Goal: Check status: Check status

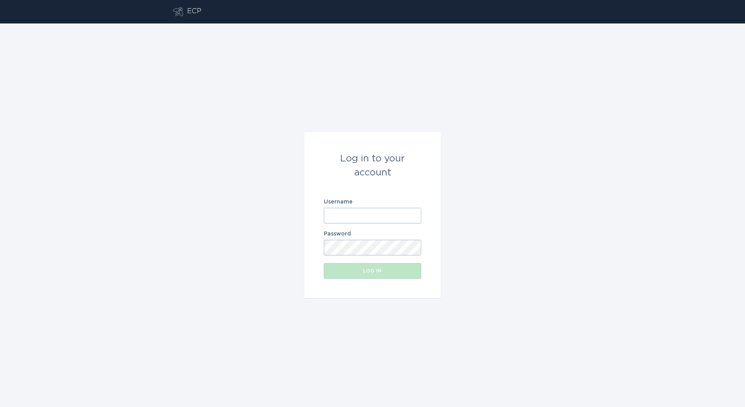
click at [366, 206] on div "Username" at bounding box center [372, 211] width 97 height 24
click at [359, 218] on input "Username" at bounding box center [372, 216] width 97 height 16
type input "[PERSON_NAME][EMAIL_ADDRESS][DOMAIN_NAME]"
click at [387, 272] on div "Log in" at bounding box center [373, 271] width 90 height 5
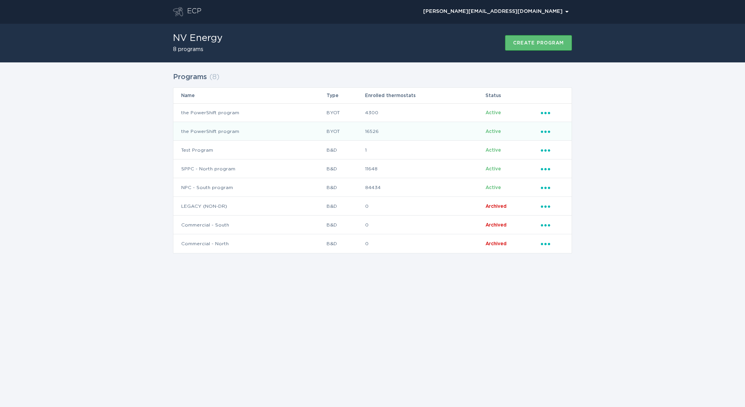
click at [332, 136] on td "BYOT" at bounding box center [345, 131] width 39 height 19
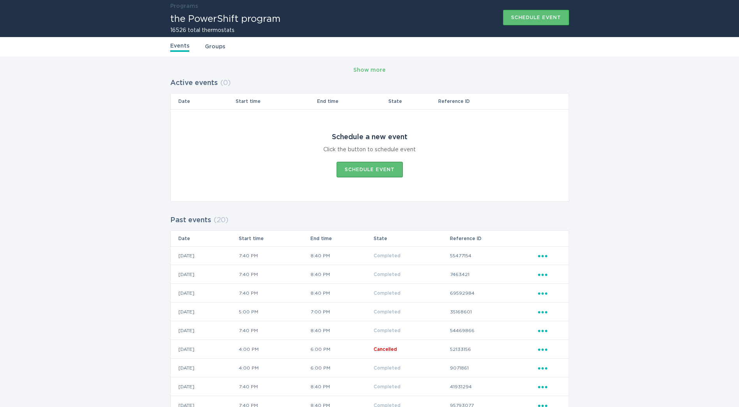
scroll to position [39, 0]
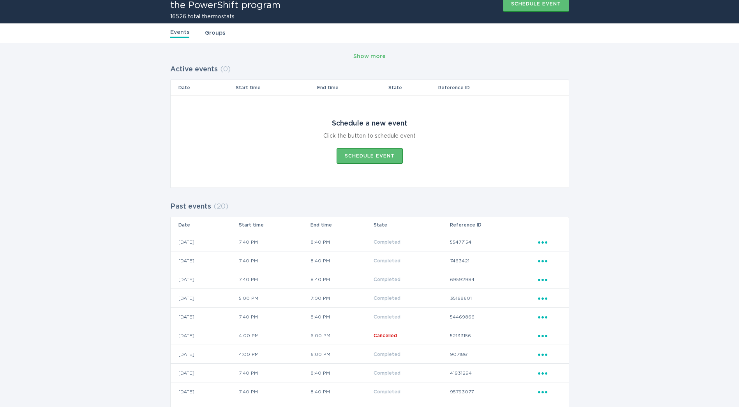
click at [107, 143] on div "Show more Active events ( 0 ) Date Start time End time State Reference ID Sched…" at bounding box center [369, 335] width 739 height 584
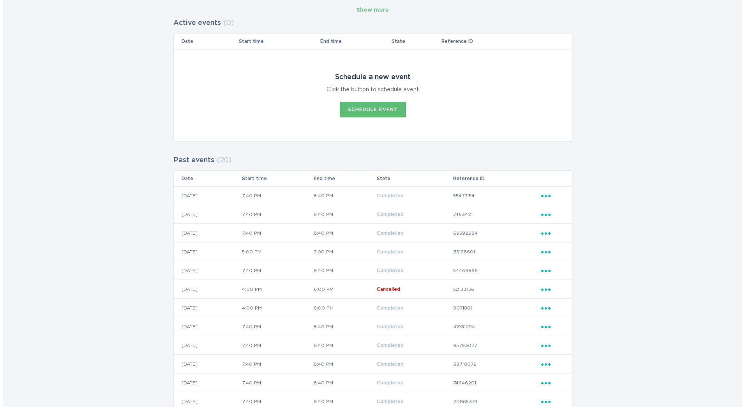
scroll to position [195, 0]
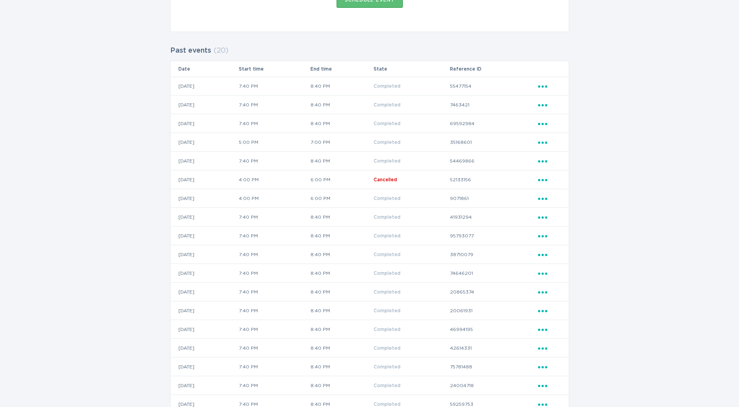
click at [462, 199] on td "9071861" at bounding box center [494, 198] width 88 height 19
click at [536, 201] on td "9071861" at bounding box center [494, 198] width 88 height 19
click at [543, 201] on div "Ellipsis" at bounding box center [549, 198] width 23 height 9
click at [552, 214] on div "View event summary" at bounding box center [579, 212] width 81 height 18
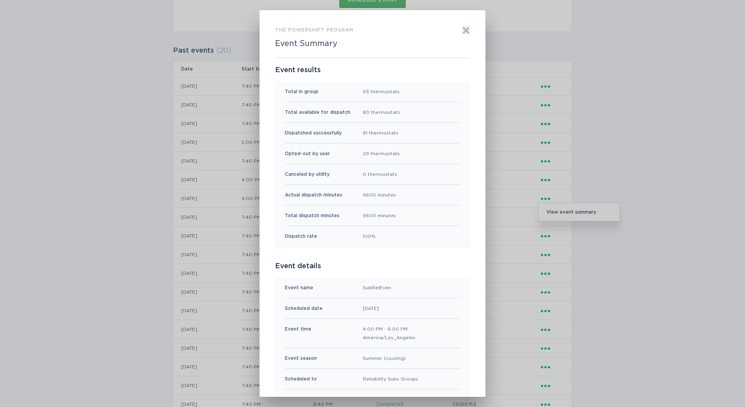
click at [375, 227] on div "Dispatch rate 100%" at bounding box center [372, 236] width 175 height 20
drag, startPoint x: 360, startPoint y: 92, endPoint x: 389, endPoint y: 97, distance: 28.8
click at [389, 97] on div "Total in group 93 thermostats" at bounding box center [372, 91] width 175 height 21
drag, startPoint x: 389, startPoint y: 97, endPoint x: 364, endPoint y: 120, distance: 33.6
click at [364, 120] on div "Total available for dispatch 80 thermostats" at bounding box center [372, 112] width 175 height 21
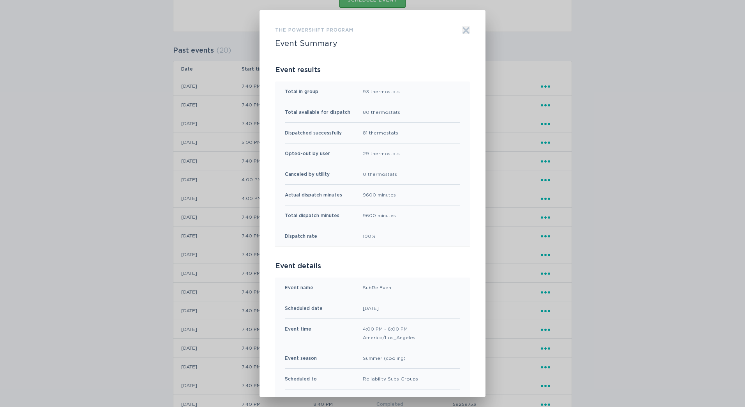
click at [463, 29] on icon "Exit" at bounding box center [466, 31] width 6 height 6
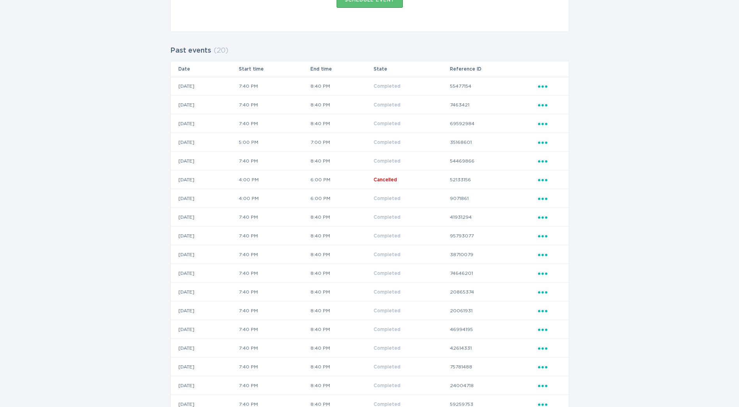
click at [521, 208] on td "41931294" at bounding box center [494, 217] width 88 height 19
drag, startPoint x: 189, startPoint y: 143, endPoint x: 473, endPoint y: 150, distance: 284.6
click at [471, 150] on tr "[DATE] 5:00 PM 7:00 PM Completed 35168601 Ellipsis" at bounding box center [370, 142] width 398 height 19
drag, startPoint x: 473, startPoint y: 150, endPoint x: 543, endPoint y: 141, distance: 70.0
click at [543, 141] on icon "Ellipsis" at bounding box center [543, 141] width 11 height 7
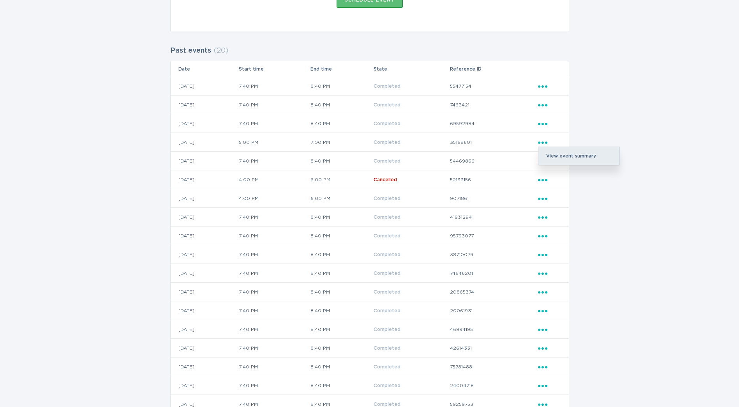
click at [550, 156] on div "View event summary" at bounding box center [579, 156] width 81 height 18
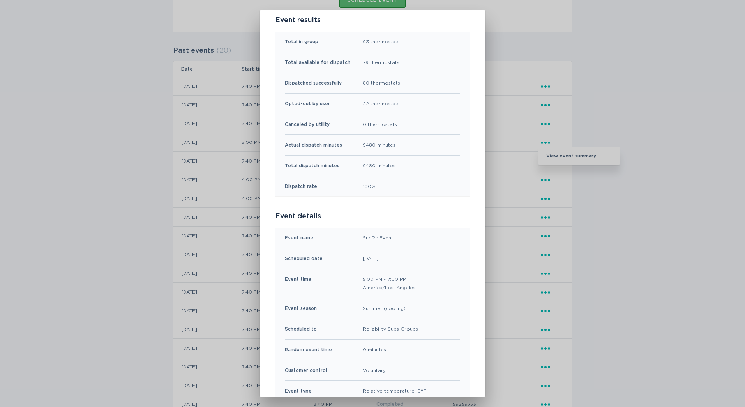
scroll to position [0, 0]
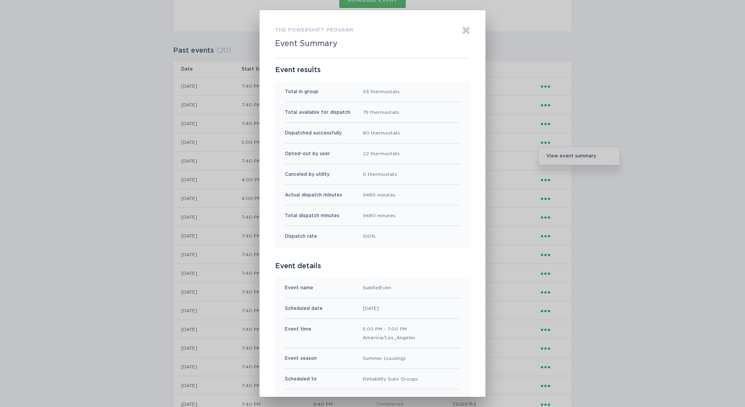
click at [463, 29] on icon "Exit" at bounding box center [466, 31] width 6 height 6
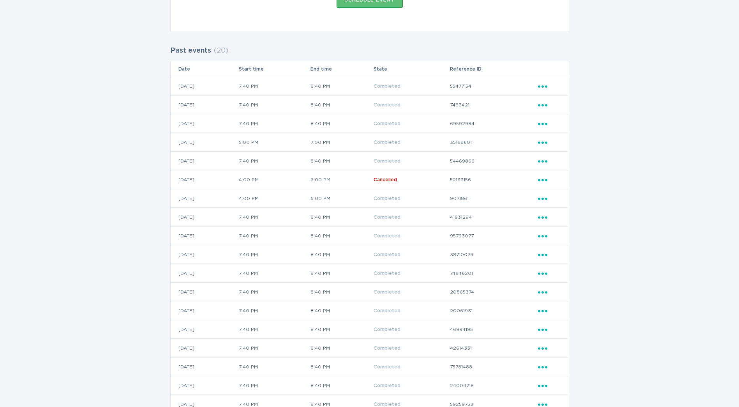
click at [477, 141] on td "35168601" at bounding box center [494, 142] width 88 height 19
drag, startPoint x: 477, startPoint y: 141, endPoint x: 549, endPoint y: 143, distance: 71.7
click at [549, 143] on icon "Ellipsis" at bounding box center [543, 141] width 11 height 7
click at [550, 154] on div "View event summary" at bounding box center [579, 156] width 81 height 18
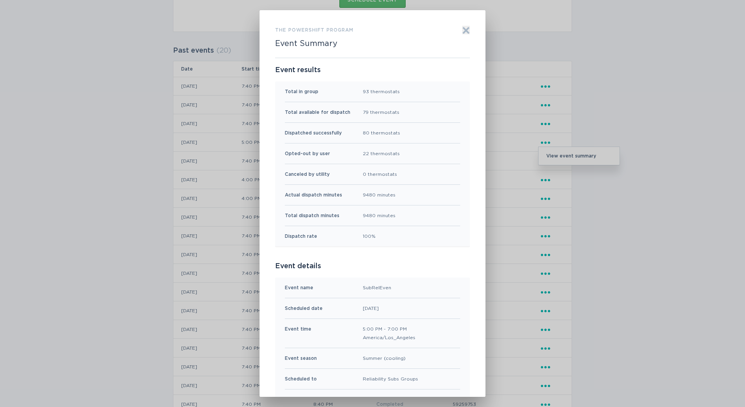
click at [469, 27] on div "the PowerShift program Event Summary Exit Event results Total in group 93 therm…" at bounding box center [373, 203] width 226 height 387
click at [462, 31] on icon "Exit" at bounding box center [466, 31] width 8 height 8
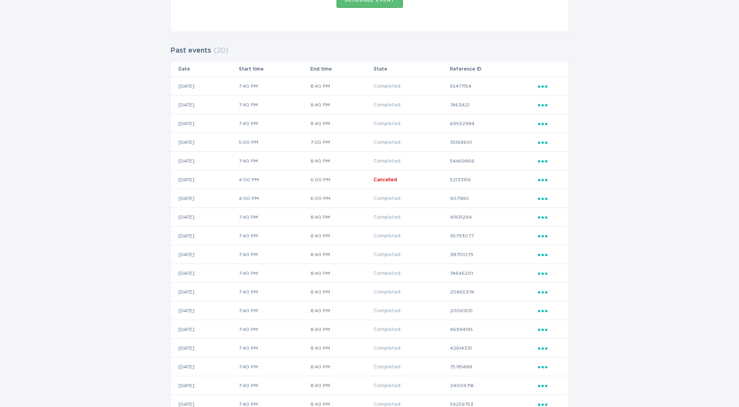
click at [474, 145] on td "35168601" at bounding box center [494, 142] width 88 height 19
copy td "35168601"
click at [122, 262] on div "Show more Active events ( 0 ) Date Start time End time State Reference ID Sched…" at bounding box center [369, 179] width 739 height 584
click at [645, 281] on div "Show more Active events ( 0 ) Date Start time End time State Reference ID Sched…" at bounding box center [369, 179] width 739 height 584
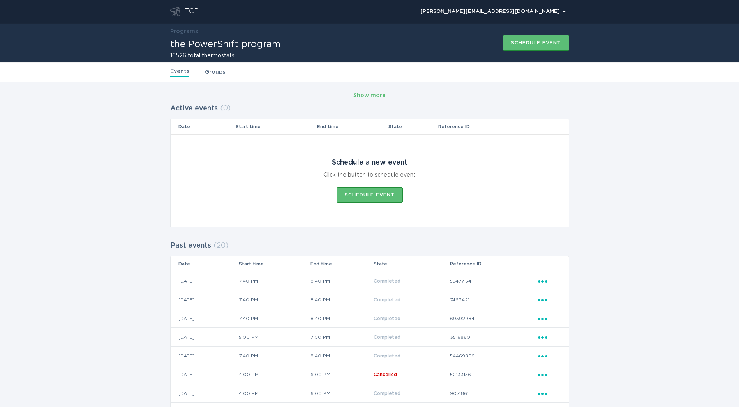
click at [190, 15] on div "ECP" at bounding box center [191, 11] width 14 height 9
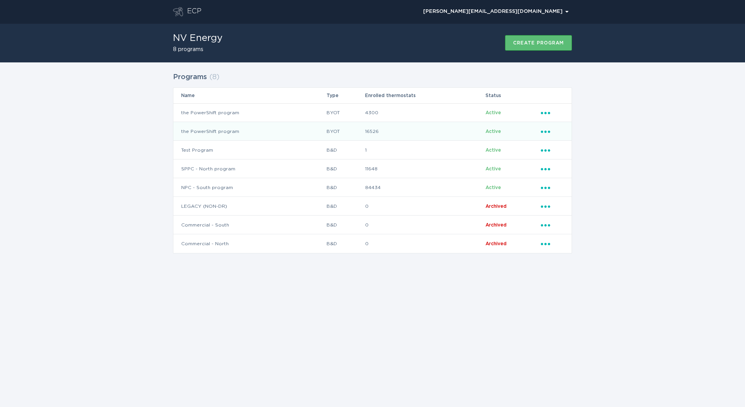
click at [255, 135] on td "the PowerShift program" at bounding box center [249, 131] width 153 height 19
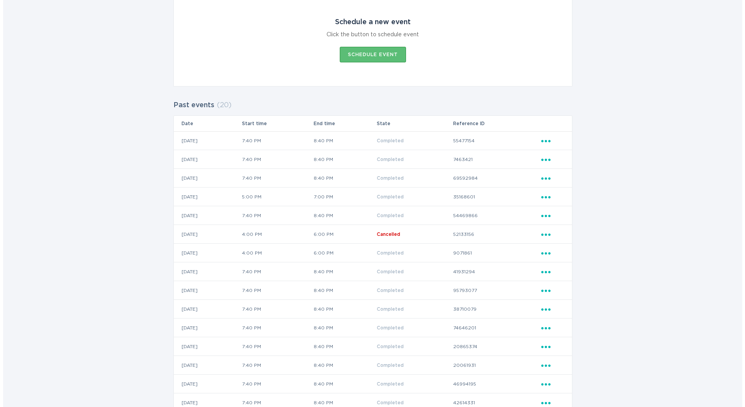
scroll to position [156, 0]
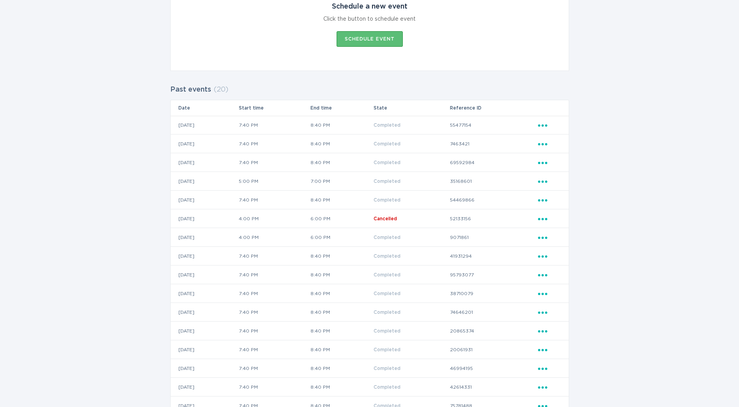
click at [539, 235] on icon "Ellipsis" at bounding box center [543, 236] width 11 height 7
click at [546, 248] on div "View event summary" at bounding box center [579, 251] width 81 height 18
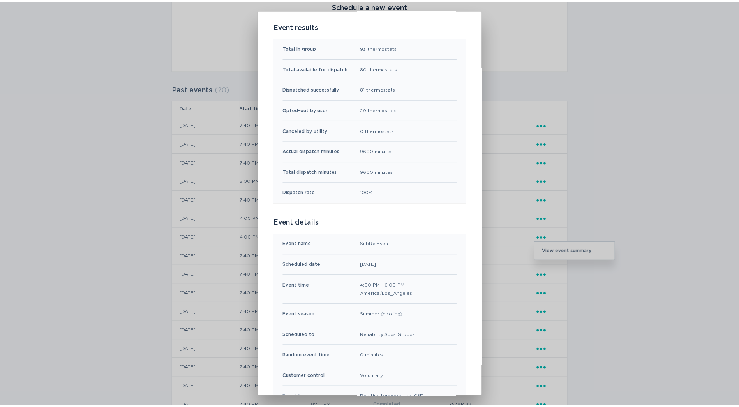
scroll to position [0, 0]
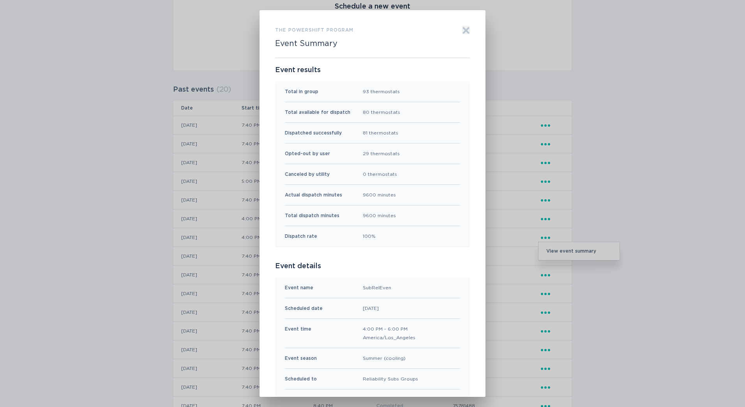
click at [462, 33] on icon "Exit" at bounding box center [466, 31] width 8 height 8
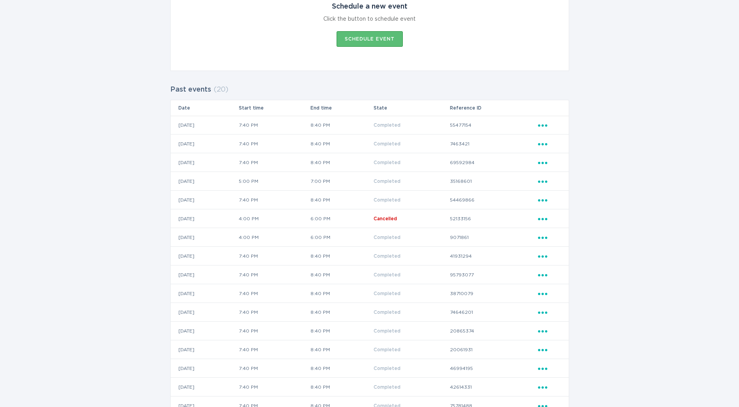
click at [472, 239] on td "9071861" at bounding box center [494, 237] width 88 height 19
copy td "9071861"
drag, startPoint x: 613, startPoint y: 113, endPoint x: 589, endPoint y: 113, distance: 23.8
click at [613, 113] on div "Show more Active events ( 0 ) Date Start time End time State Reference ID Sched…" at bounding box center [369, 218] width 739 height 584
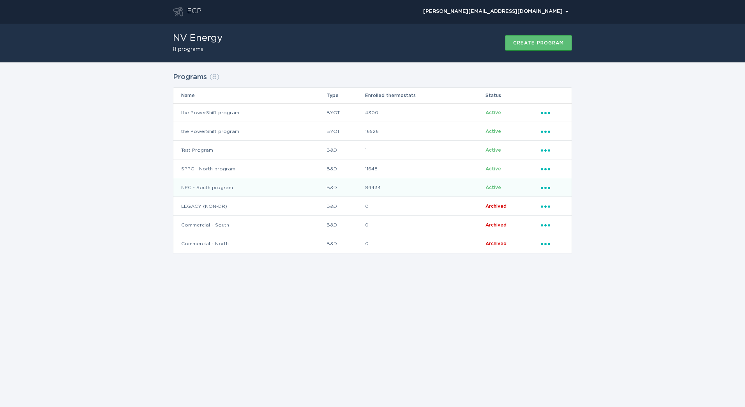
click at [205, 194] on td "NPC - South program" at bounding box center [249, 187] width 153 height 19
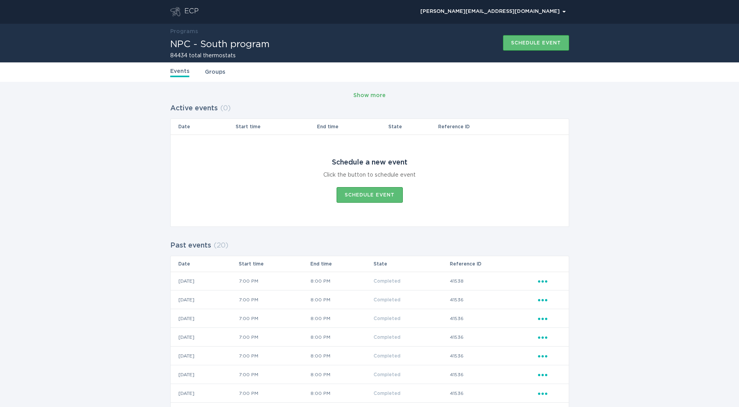
click at [378, 94] on div "Show more" at bounding box center [370, 95] width 32 height 9
click at [368, 96] on div "Show more" at bounding box center [370, 95] width 32 height 9
drag, startPoint x: 447, startPoint y: 336, endPoint x: 396, endPoint y: 186, distance: 158.6
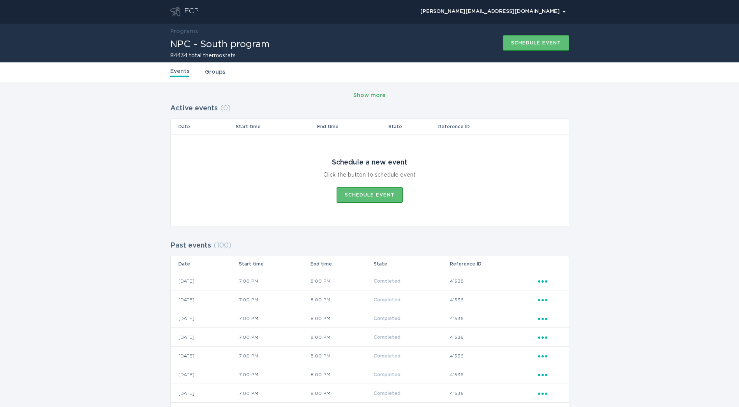
click at [361, 92] on div "Show more" at bounding box center [370, 95] width 32 height 9
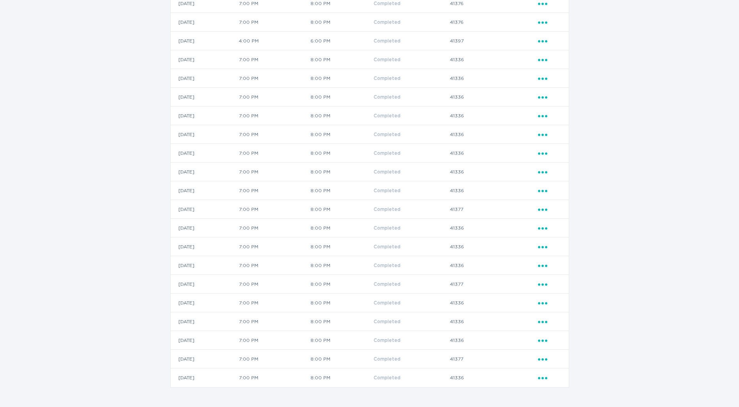
drag, startPoint x: 241, startPoint y: 203, endPoint x: 242, endPoint y: 402, distance: 198.8
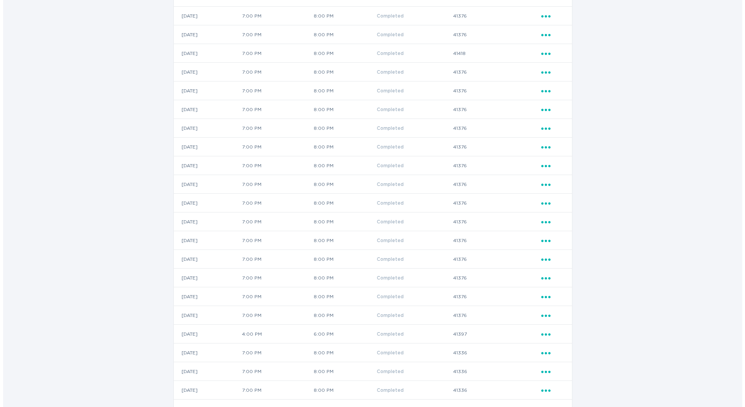
scroll to position [1818, 0]
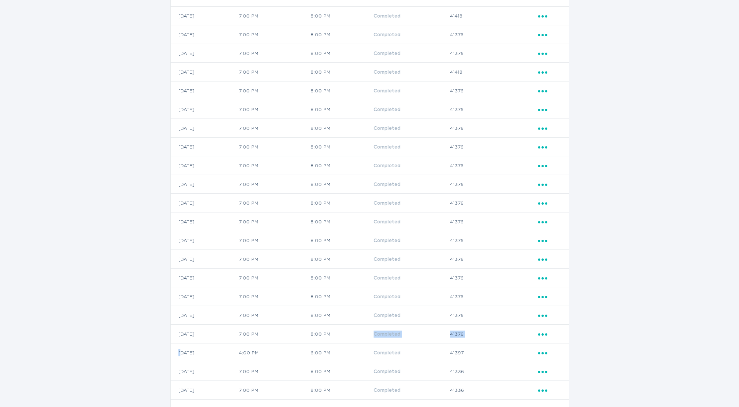
drag, startPoint x: 180, startPoint y: 355, endPoint x: 398, endPoint y: 338, distance: 218.2
drag, startPoint x: 398, startPoint y: 338, endPoint x: 490, endPoint y: 357, distance: 93.7
click at [490, 357] on td "41397" at bounding box center [494, 352] width 88 height 19
drag, startPoint x: 499, startPoint y: 352, endPoint x: 399, endPoint y: 328, distance: 102.7
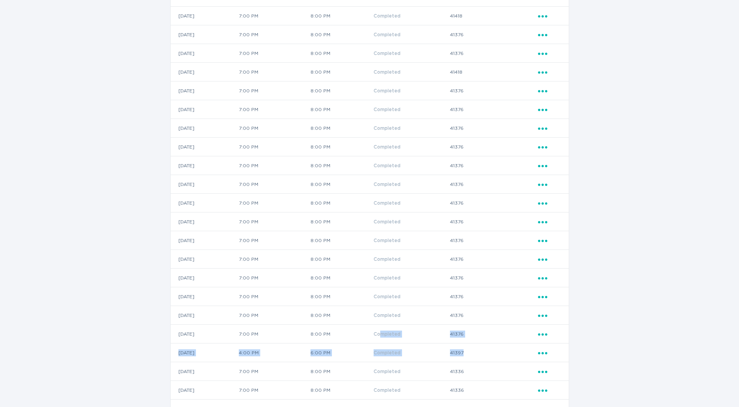
drag, startPoint x: 399, startPoint y: 328, endPoint x: 470, endPoint y: 351, distance: 74.8
click at [470, 351] on td "41397" at bounding box center [494, 352] width 88 height 19
drag, startPoint x: 470, startPoint y: 351, endPoint x: 549, endPoint y: 351, distance: 78.3
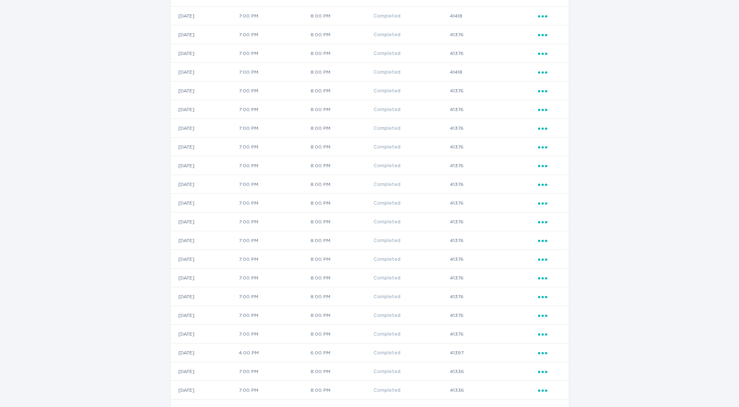
click at [549, 351] on icon "Ellipsis" at bounding box center [543, 351] width 11 height 7
click at [555, 363] on div "View event summary" at bounding box center [579, 366] width 81 height 18
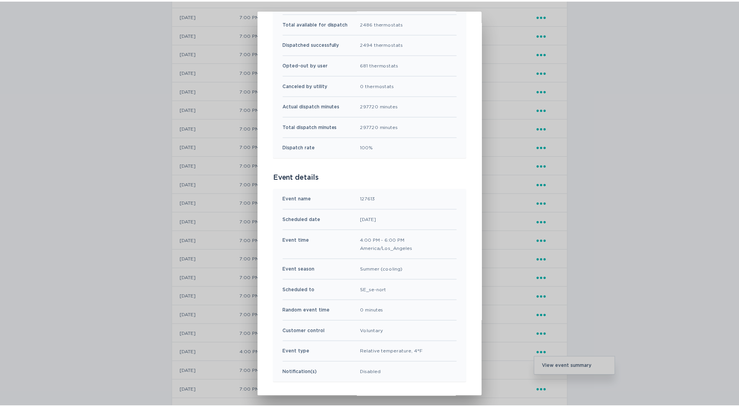
scroll to position [0, 0]
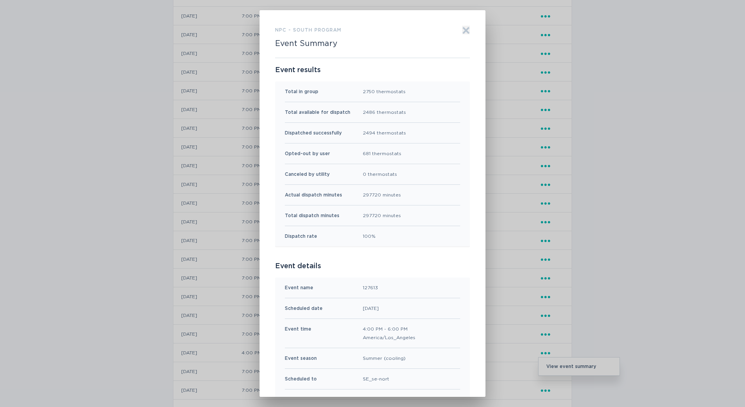
click at [462, 27] on icon "Exit" at bounding box center [466, 31] width 8 height 8
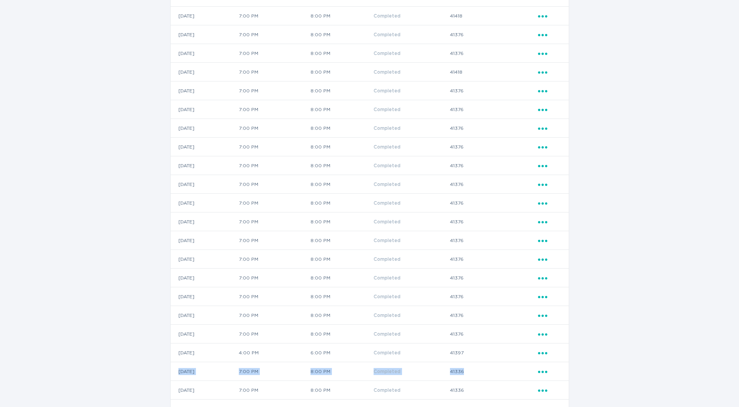
drag, startPoint x: 500, startPoint y: 370, endPoint x: 177, endPoint y: 378, distance: 322.9
click at [177, 378] on tr "[DATE] 7:00 PM 8:00 PM Completed 41336 Ellipsis" at bounding box center [370, 371] width 398 height 19
click at [486, 345] on td "41397" at bounding box center [494, 352] width 88 height 19
drag, startPoint x: 497, startPoint y: 347, endPoint x: 175, endPoint y: 357, distance: 322.1
click at [175, 357] on tr "[DATE] 4:00 PM 6:00 PM Completed 41397 Ellipsis" at bounding box center [370, 352] width 398 height 19
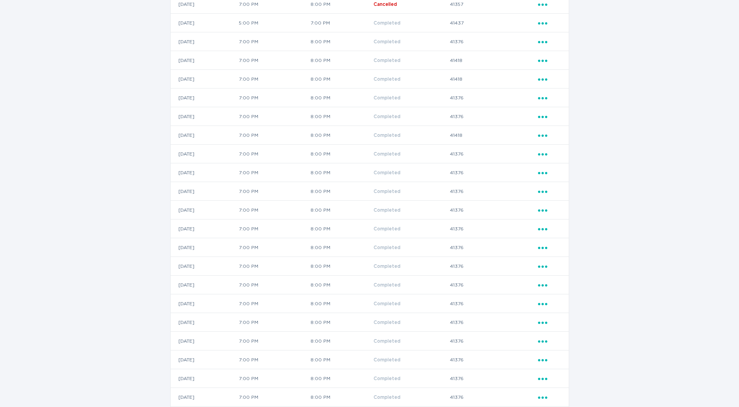
scroll to position [1818, 0]
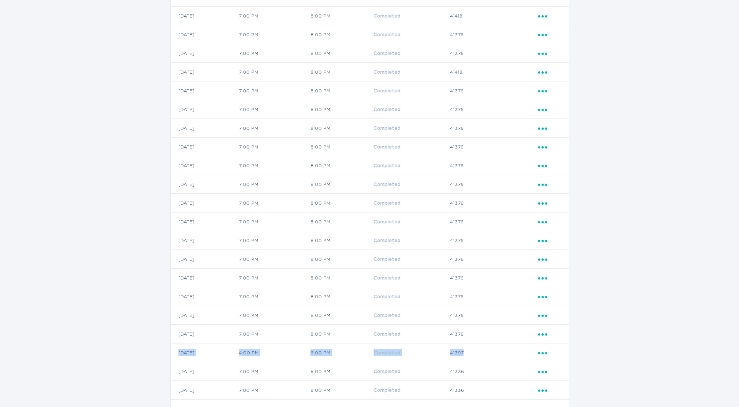
click at [373, 166] on td "8:00 PM" at bounding box center [341, 165] width 63 height 19
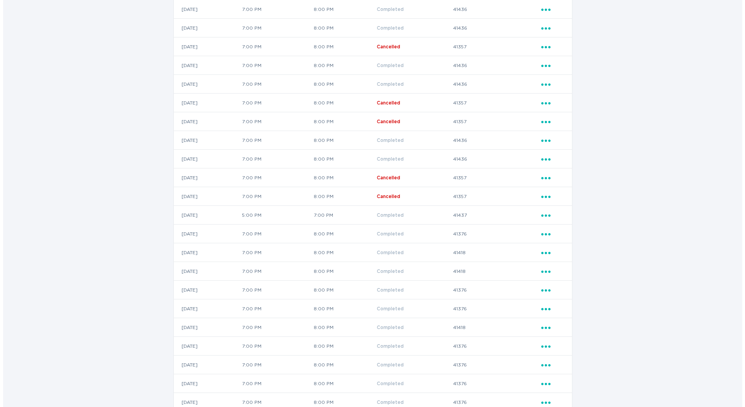
scroll to position [1565, 0]
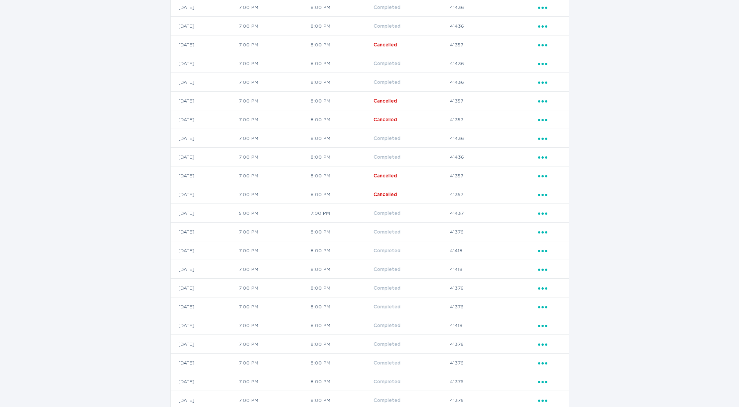
click at [539, 209] on icon "Ellipsis" at bounding box center [543, 212] width 11 height 7
click at [551, 229] on div "View event summary" at bounding box center [579, 227] width 81 height 18
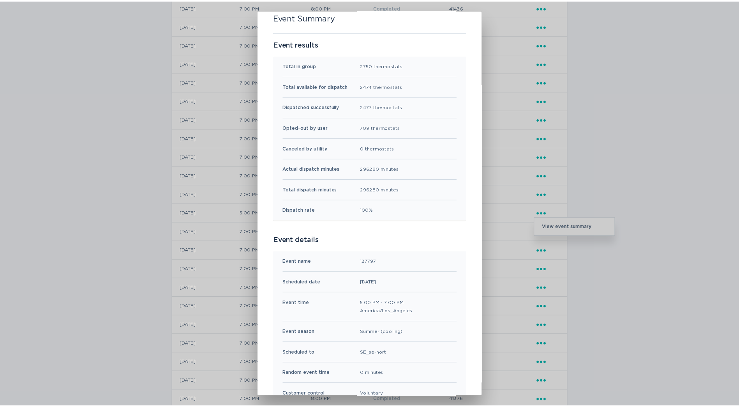
scroll to position [0, 0]
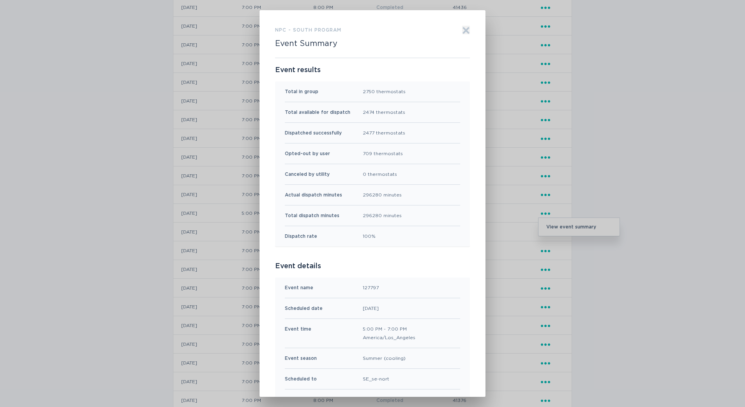
click at [462, 30] on icon "Exit" at bounding box center [466, 31] width 8 height 8
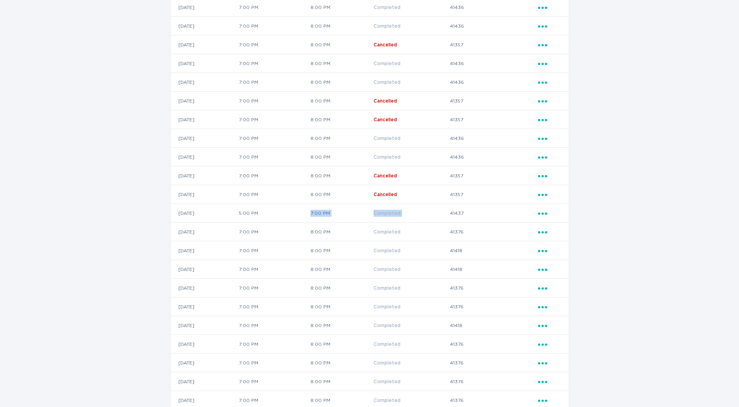
drag, startPoint x: 334, startPoint y: 212, endPoint x: 461, endPoint y: 210, distance: 127.1
click at [461, 210] on tr "[DATE] 5:00 PM 7:00 PM Completed 41437 Ellipsis" at bounding box center [370, 213] width 398 height 19
drag, startPoint x: 461, startPoint y: 210, endPoint x: 463, endPoint y: 213, distance: 4.2
click at [463, 213] on td "41437" at bounding box center [494, 213] width 88 height 19
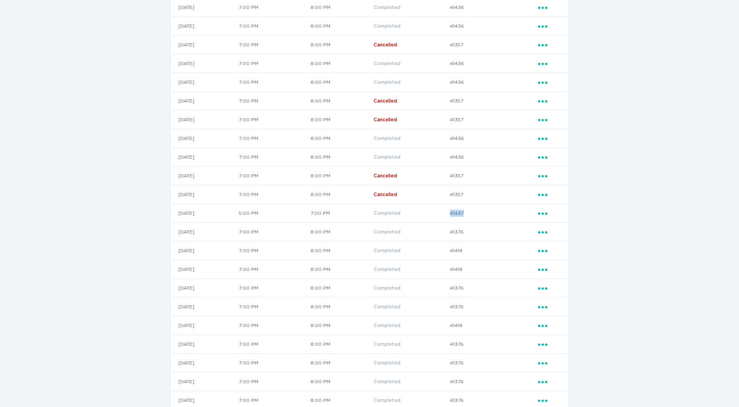
copy td "41437"
click at [470, 216] on td "41437" at bounding box center [494, 213] width 88 height 19
copy td "41437"
